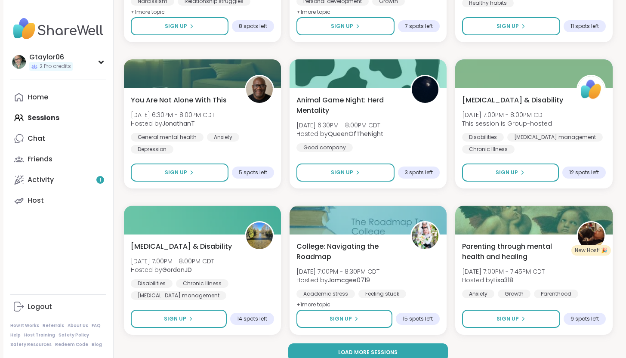
scroll to position [1593, 0]
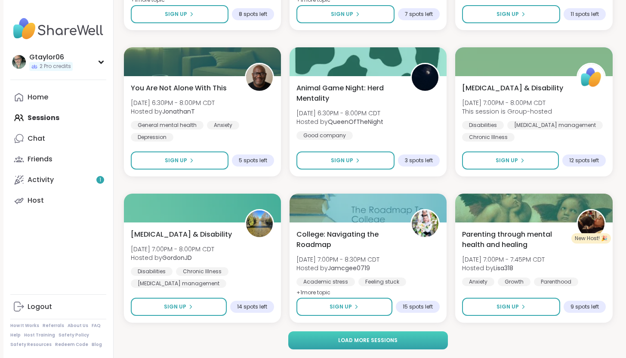
click at [334, 344] on button "Load more sessions" at bounding box center [368, 340] width 160 height 18
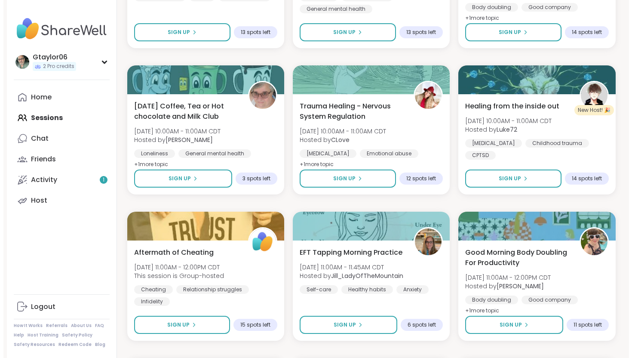
scroll to position [2453, 0]
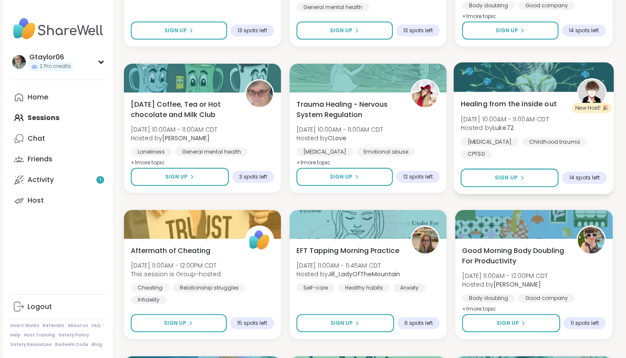
click at [505, 104] on span "Healing from the inside out" at bounding box center [509, 103] width 96 height 10
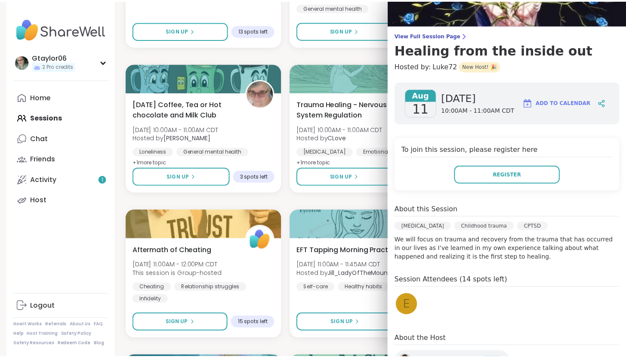
scroll to position [0, 0]
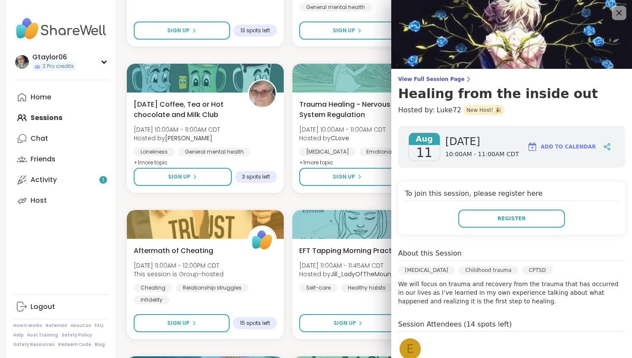
click at [617, 13] on icon at bounding box center [620, 13] width 6 height 6
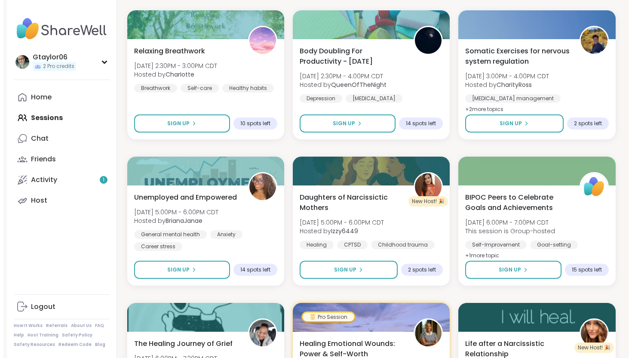
scroll to position [3246, 0]
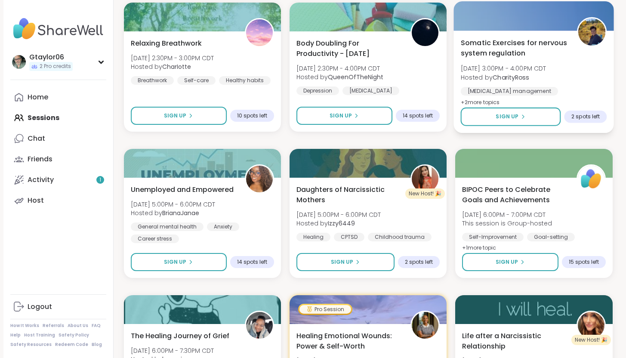
click at [491, 54] on span "Somatic Exercises for nervous system regulation" at bounding box center [514, 47] width 107 height 21
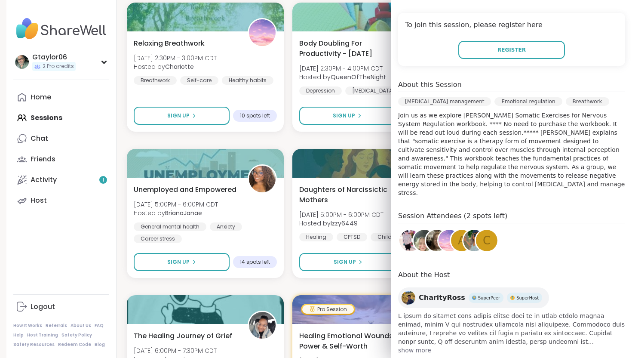
scroll to position [193, 0]
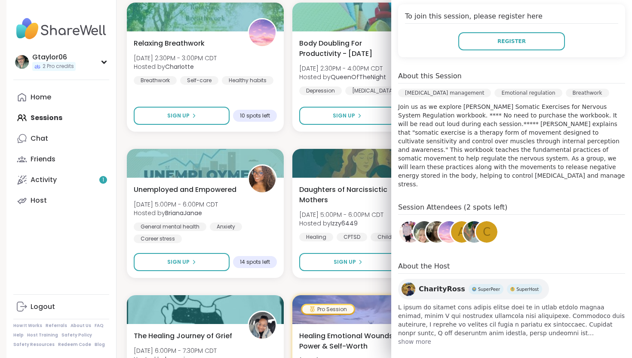
click at [405, 282] on img at bounding box center [409, 289] width 14 height 14
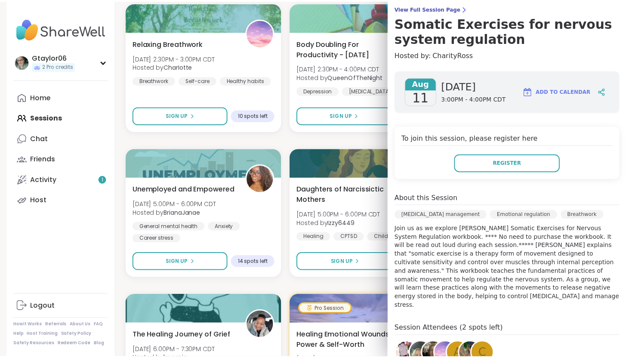
scroll to position [0, 0]
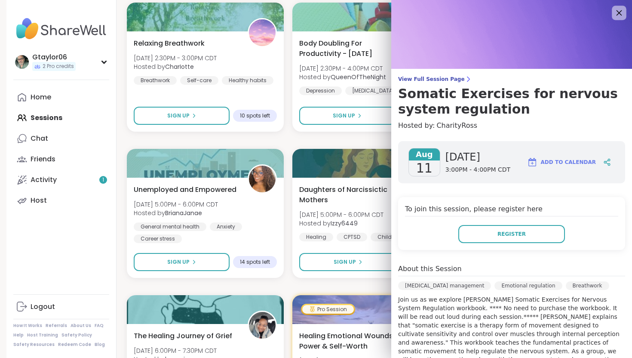
click at [614, 12] on icon at bounding box center [619, 12] width 11 height 11
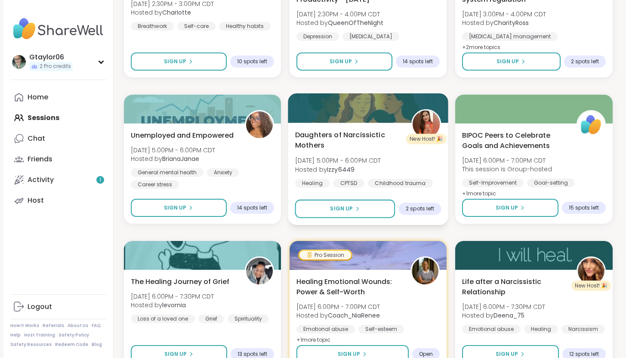
scroll to position [3347, 0]
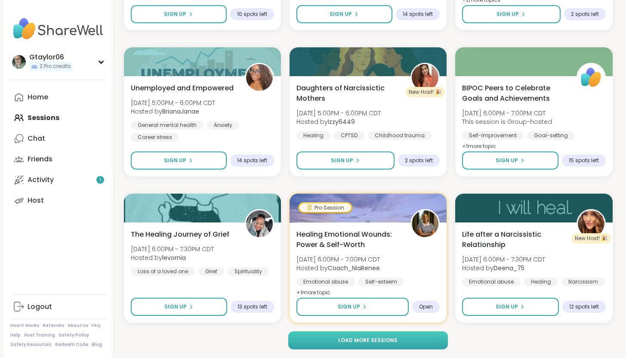
click at [365, 341] on span "Load more sessions" at bounding box center [367, 340] width 59 height 8
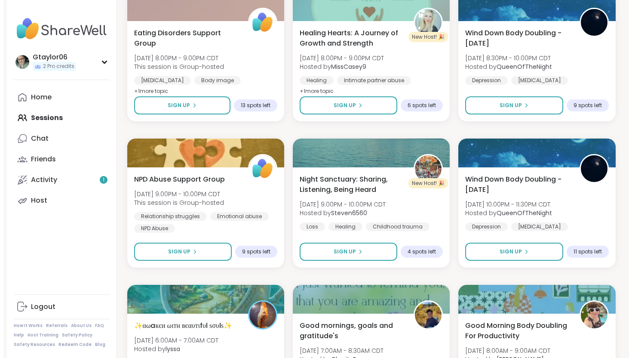
scroll to position [3990, 0]
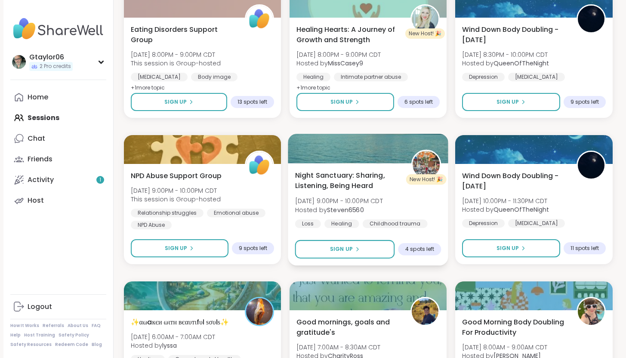
click at [331, 185] on span "Night Sanctuary: Sharing, Listening, Being Heard" at bounding box center [348, 180] width 107 height 21
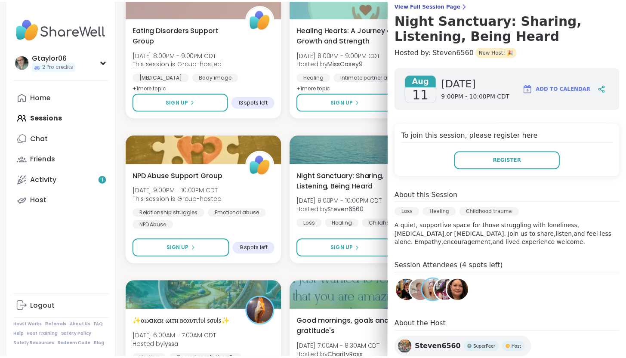
scroll to position [76, 0]
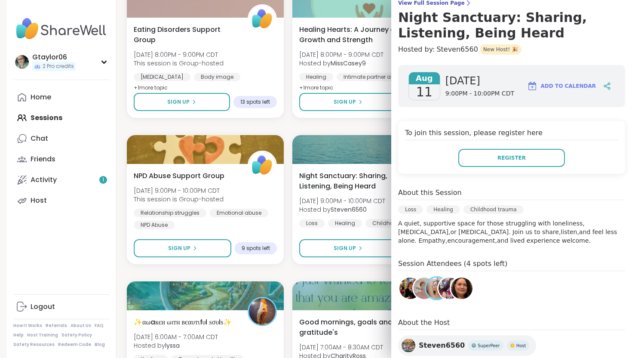
click at [405, 347] on img at bounding box center [409, 345] width 14 height 14
click at [488, 161] on button "Register" at bounding box center [511, 158] width 107 height 18
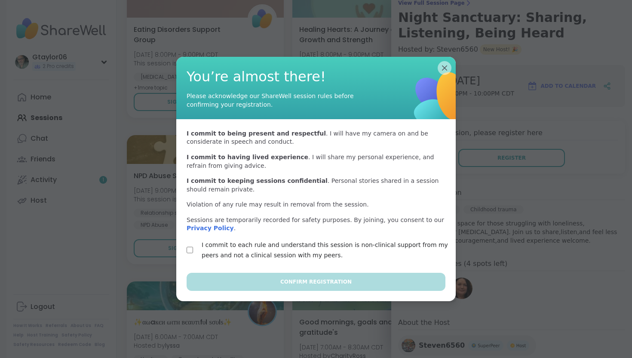
click at [190, 249] on div "I commit to each rule and understand this session is non-clinical support from …" at bounding box center [316, 250] width 259 height 21
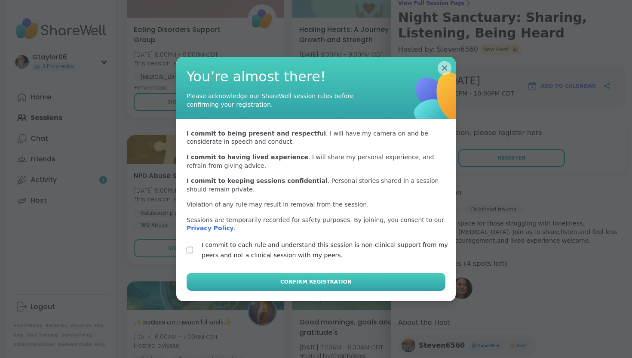
click at [285, 282] on span "Confirm Registration" at bounding box center [315, 282] width 71 height 8
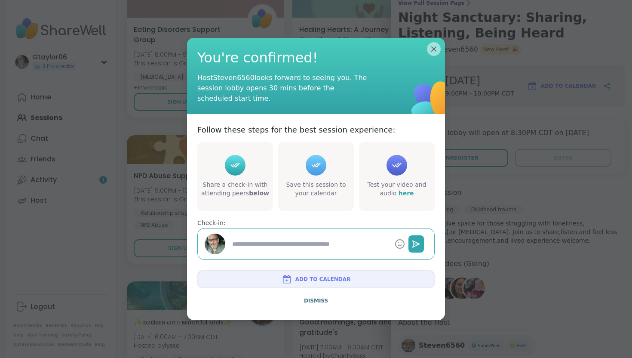
click at [304, 277] on span "Add to Calendar" at bounding box center [322, 279] width 55 height 8
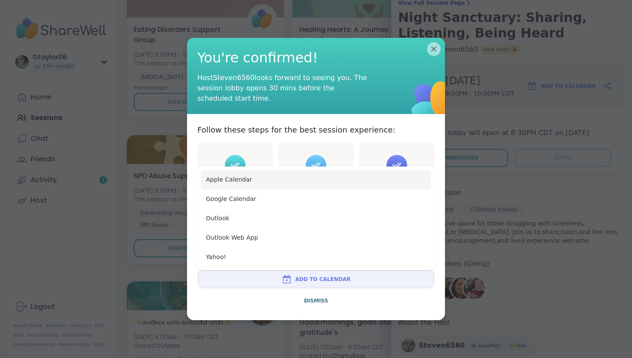
click at [244, 181] on button "Apple Calendar" at bounding box center [316, 179] width 230 height 19
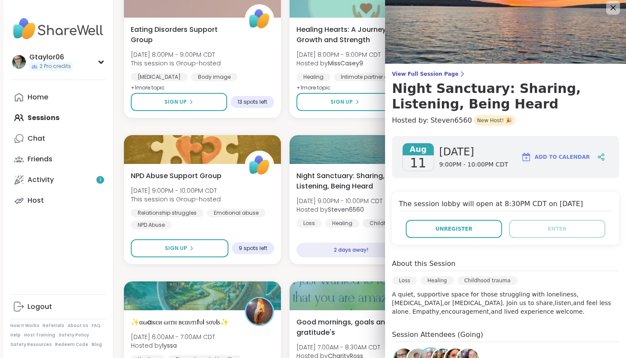
scroll to position [0, 0]
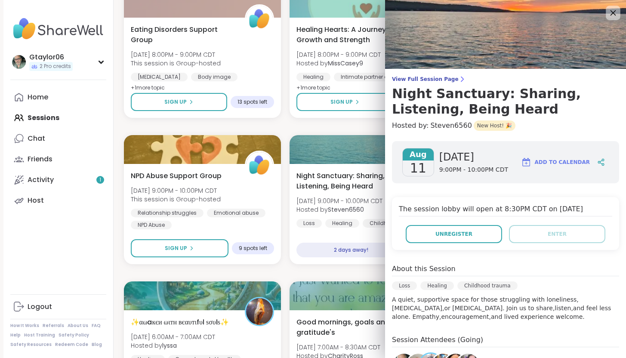
click at [607, 12] on icon at bounding box center [612, 12] width 11 height 11
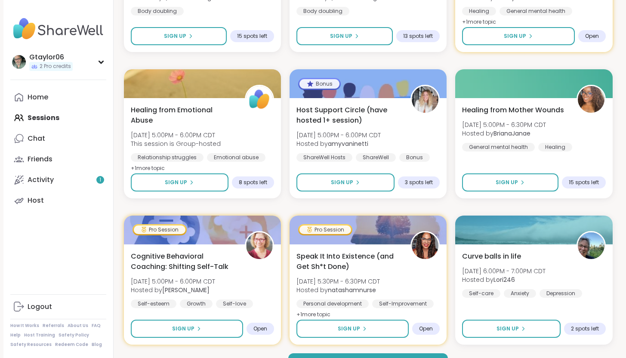
scroll to position [5101, 0]
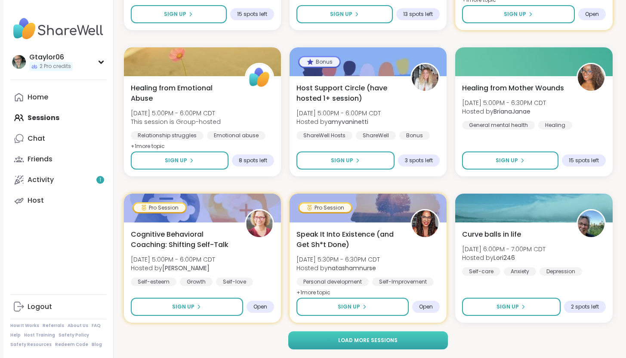
click at [375, 342] on span "Load more sessions" at bounding box center [367, 340] width 59 height 8
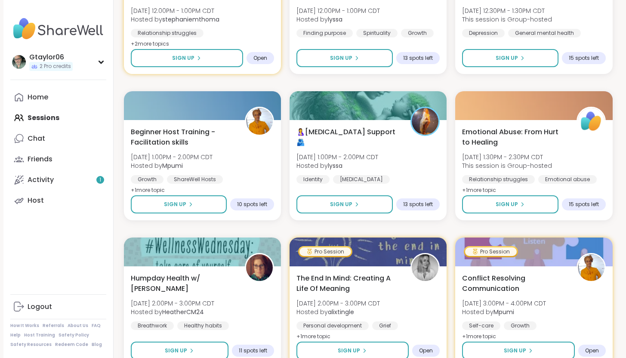
scroll to position [6856, 0]
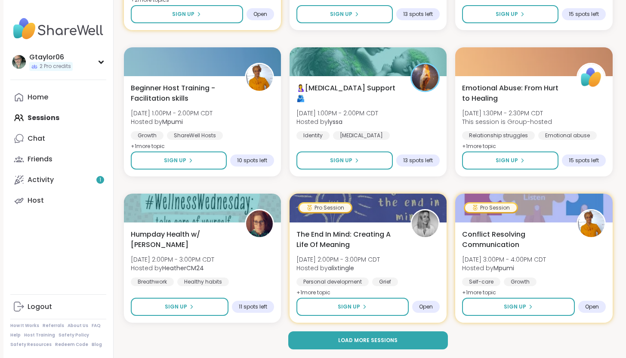
click at [375, 342] on span "Load more sessions" at bounding box center [367, 340] width 59 height 8
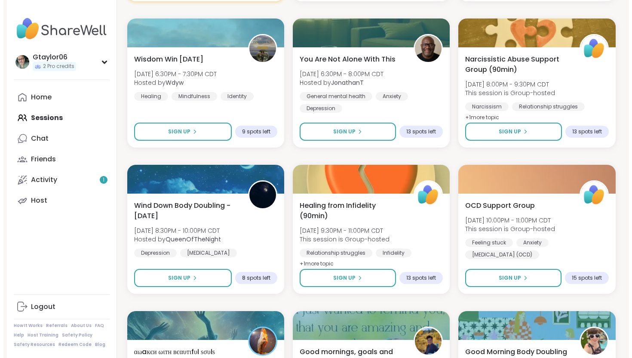
scroll to position [7471, 0]
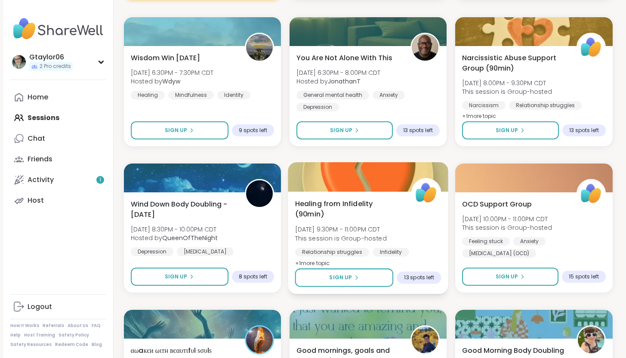
click at [319, 208] on span "Healing from Infidelity (90min)" at bounding box center [348, 208] width 107 height 21
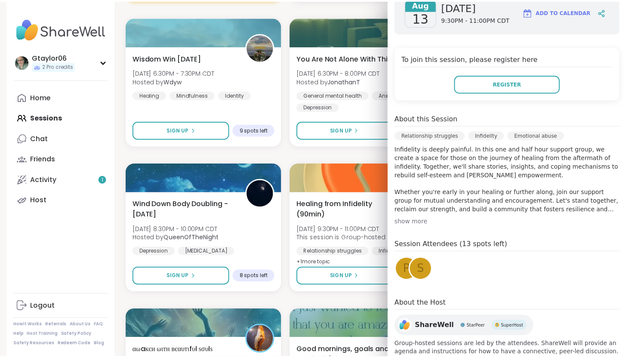
scroll to position [138, 0]
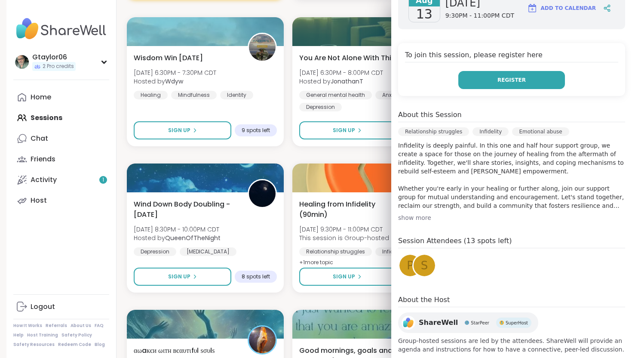
click at [498, 80] on span "Register" at bounding box center [511, 80] width 28 height 8
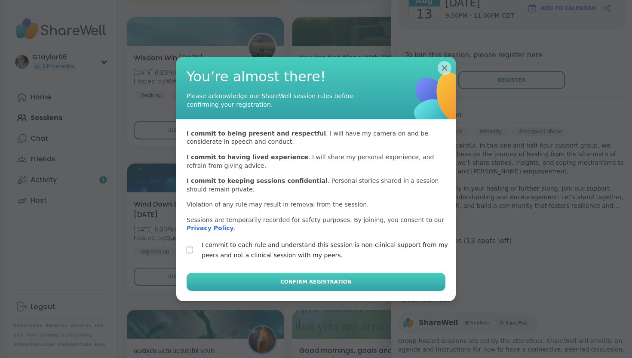
click at [259, 279] on button "Confirm Registration" at bounding box center [316, 282] width 259 height 18
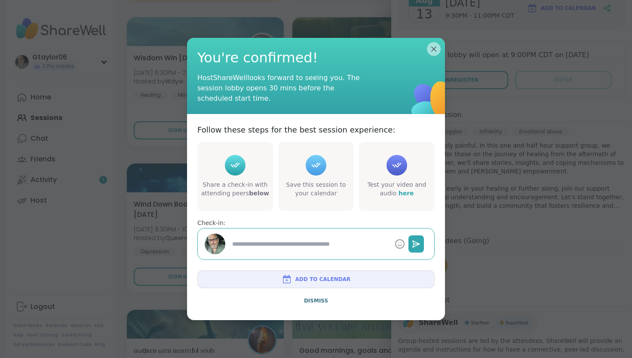
type textarea "*"
click at [275, 278] on button "Add to Calendar" at bounding box center [315, 279] width 237 height 18
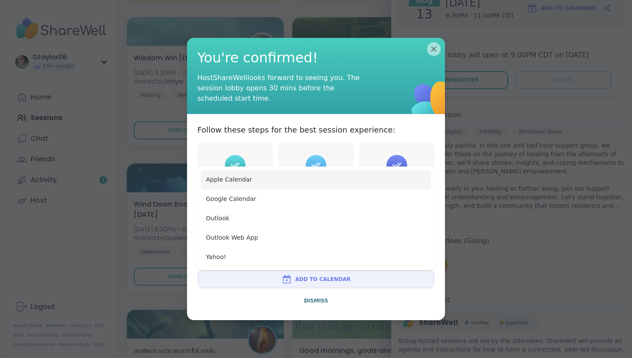
click at [231, 183] on button "Apple Calendar" at bounding box center [316, 179] width 230 height 19
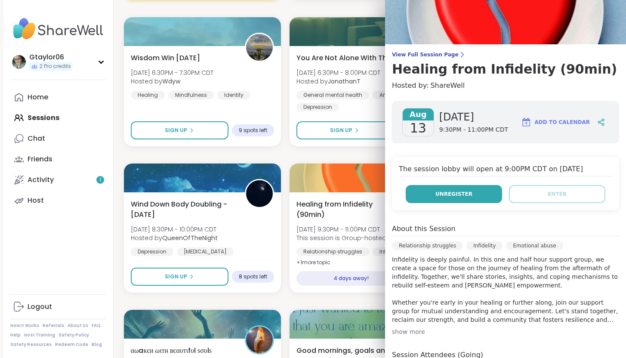
scroll to position [0, 0]
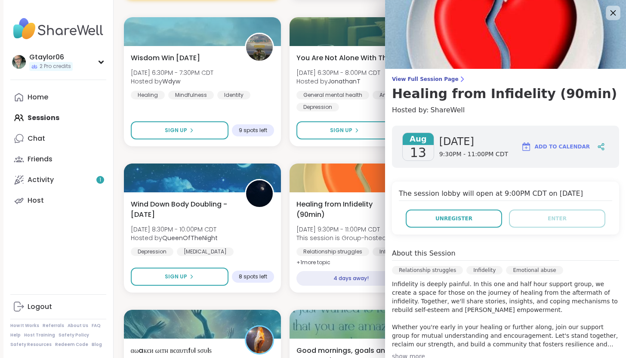
click at [610, 14] on icon at bounding box center [612, 12] width 11 height 11
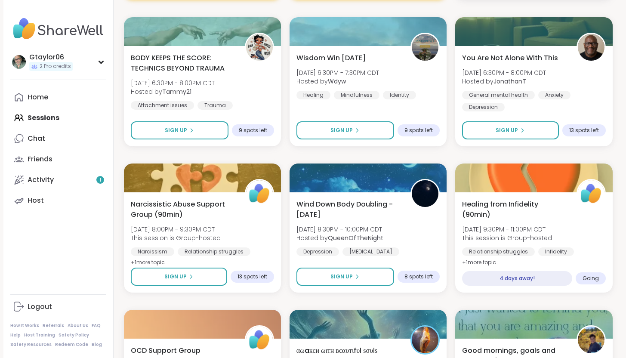
click at [48, 120] on div "Home Sessions Chat Friends Activity 1 Host" at bounding box center [58, 149] width 96 height 124
click at [41, 117] on div "Home Sessions Chat Friends Activity 1 Host" at bounding box center [58, 149] width 96 height 124
click at [40, 101] on div "Home" at bounding box center [38, 96] width 21 height 9
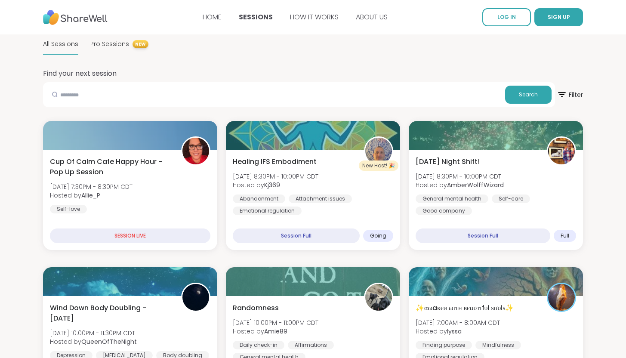
click at [70, 45] on span "All Sessions" at bounding box center [60, 44] width 35 height 9
click at [219, 18] on link "HOME" at bounding box center [212, 17] width 19 height 10
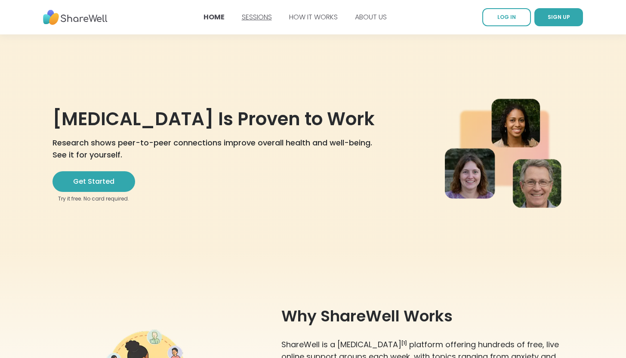
click at [260, 16] on link "SESSIONS" at bounding box center [257, 17] width 30 height 10
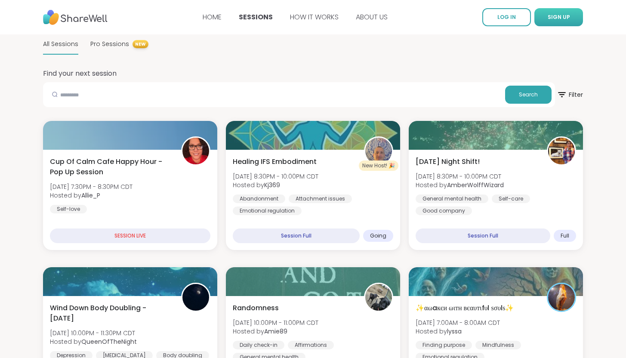
click at [559, 19] on span "SIGN UP" at bounding box center [558, 16] width 22 height 7
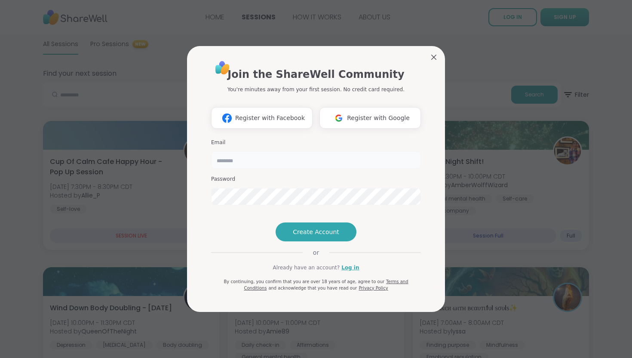
type input "*********"
click at [346, 271] on link "Log in" at bounding box center [350, 268] width 18 height 8
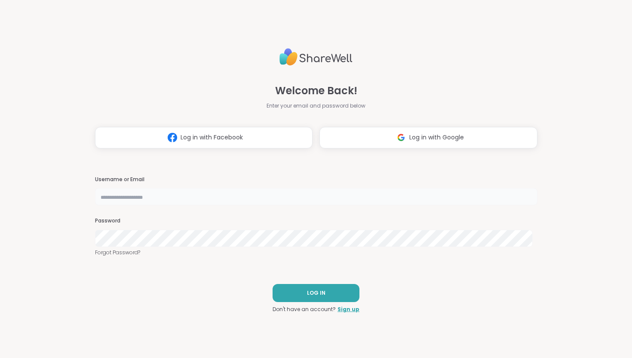
type input "*********"
click at [319, 292] on span "LOG IN" at bounding box center [316, 293] width 18 height 8
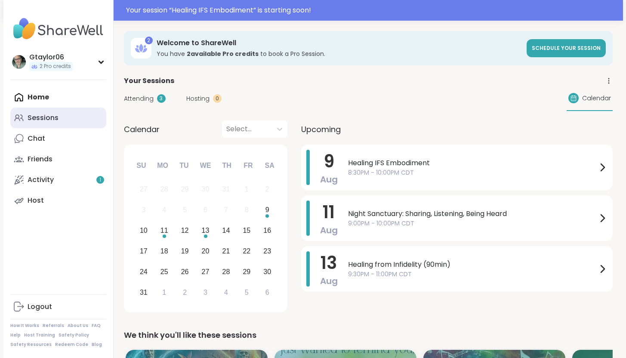
click at [49, 117] on div "Sessions" at bounding box center [43, 117] width 31 height 9
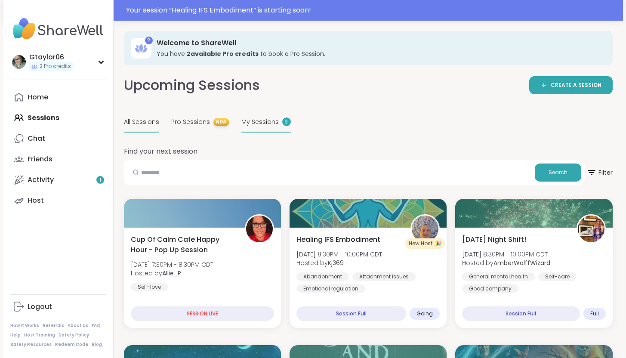
click at [252, 126] on div "My Sessions 3" at bounding box center [265, 122] width 49 height 20
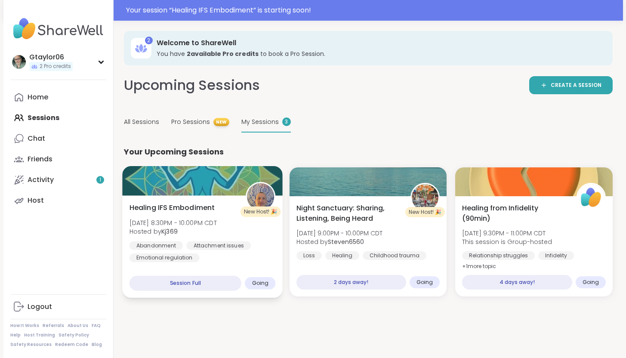
click at [189, 224] on span "[DATE] 8:30PM - 10:00PM CDT" at bounding box center [172, 222] width 87 height 9
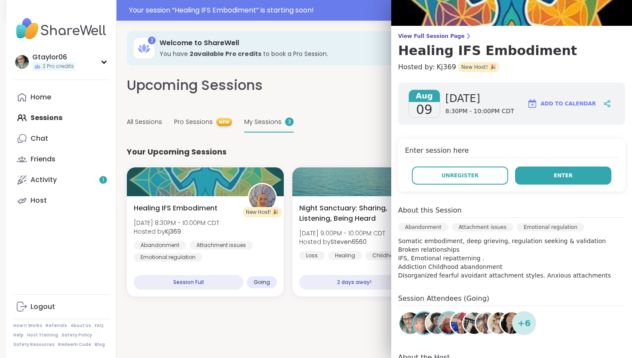
scroll to position [53, 0]
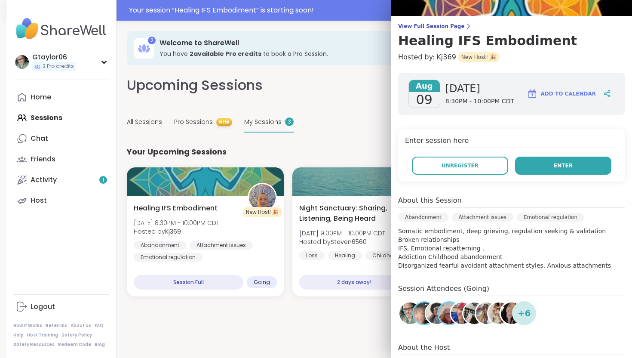
click at [564, 169] on button "Enter" at bounding box center [563, 166] width 96 height 18
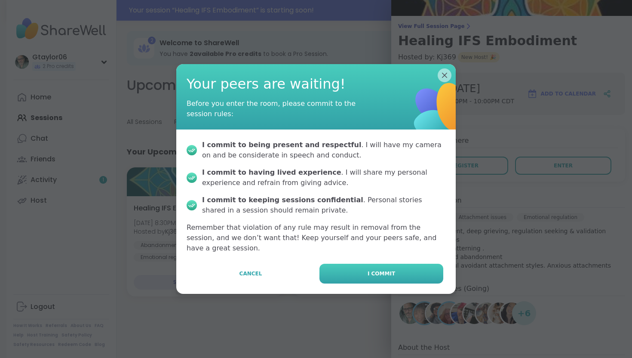
click at [394, 264] on button "I commit" at bounding box center [381, 274] width 124 height 20
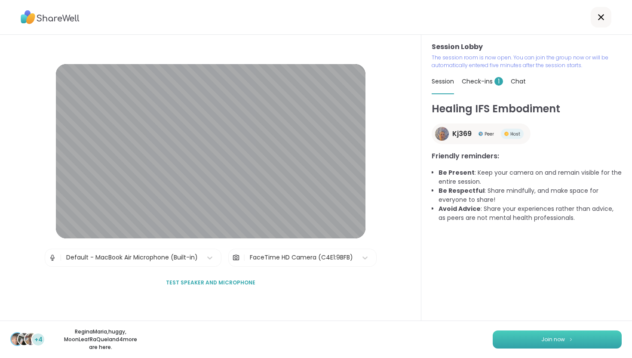
click at [549, 337] on span "Join now" at bounding box center [553, 339] width 24 height 8
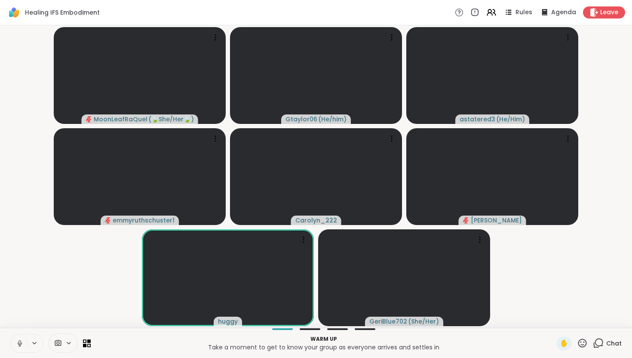
click at [18, 344] on icon at bounding box center [20, 343] width 8 height 8
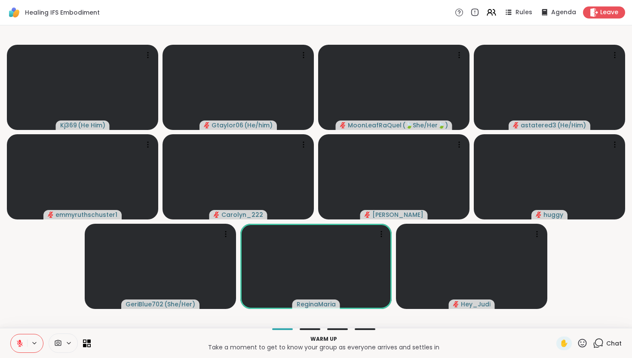
click at [596, 342] on icon at bounding box center [599, 342] width 8 height 8
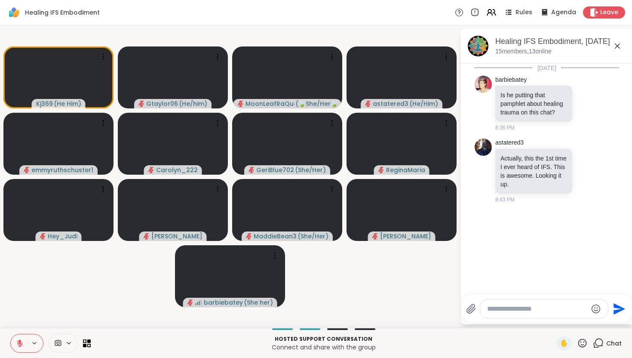
click at [19, 343] on icon at bounding box center [20, 343] width 6 height 6
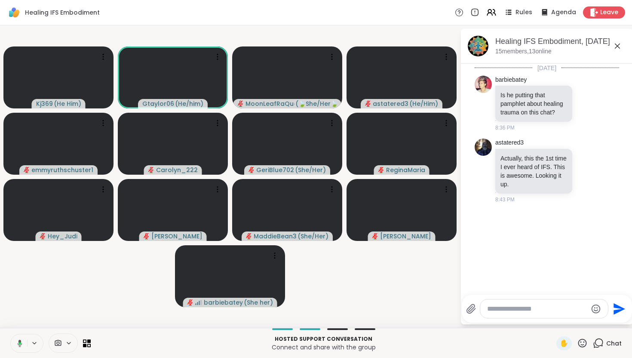
click at [19, 343] on icon at bounding box center [19, 343] width 3 height 2
